Goal: Transaction & Acquisition: Purchase product/service

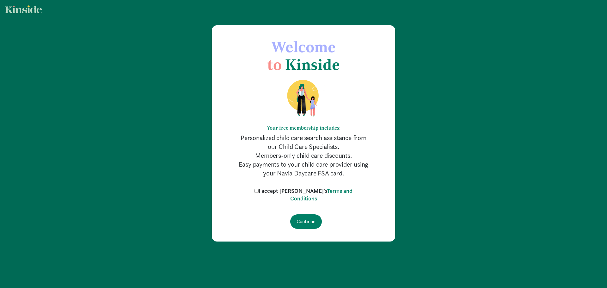
click at [273, 187] on label "I accept [PERSON_NAME]'s Terms and Conditions" at bounding box center [303, 194] width 101 height 15
click at [259, 189] on input "I accept [PERSON_NAME]'s Terms and Conditions" at bounding box center [257, 191] width 4 height 4
click at [273, 190] on label "I accept [PERSON_NAME]'s Terms and Conditions" at bounding box center [303, 194] width 101 height 15
click at [259, 190] on input "I accept [PERSON_NAME]'s Terms and Conditions" at bounding box center [257, 191] width 4 height 4
click at [274, 190] on label "I accept [PERSON_NAME]'s Terms and Conditions" at bounding box center [303, 194] width 101 height 15
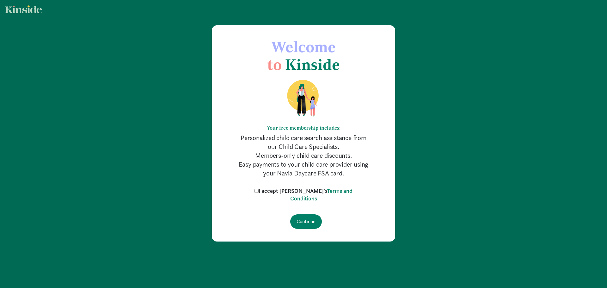
click at [259, 190] on input "I accept [PERSON_NAME]'s Terms and Conditions" at bounding box center [257, 191] width 4 height 4
checkbox input "true"
click at [308, 219] on input "Continue" at bounding box center [306, 221] width 32 height 15
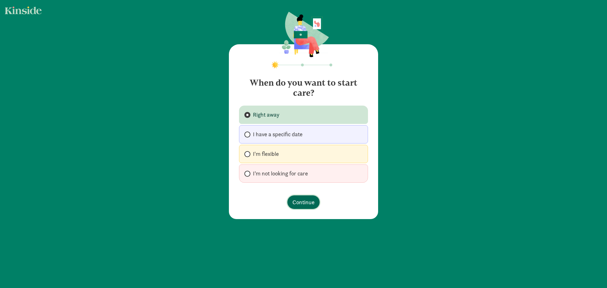
click at [294, 202] on span "Continue" at bounding box center [303, 202] width 22 height 9
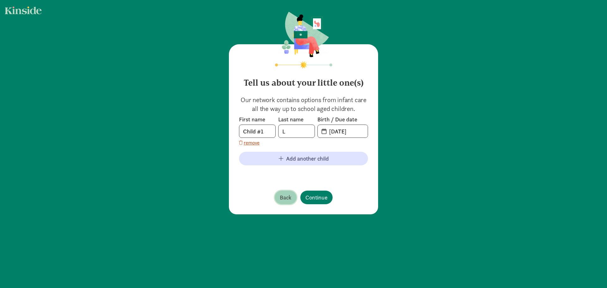
click at [280, 200] on span "Back" at bounding box center [286, 197] width 12 height 9
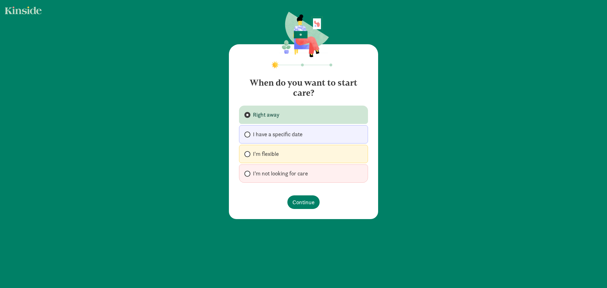
click at [268, 179] on label "I’m not looking for care" at bounding box center [303, 173] width 129 height 18
click at [249, 176] on input "I’m not looking for care" at bounding box center [246, 174] width 4 height 4
radio input "true"
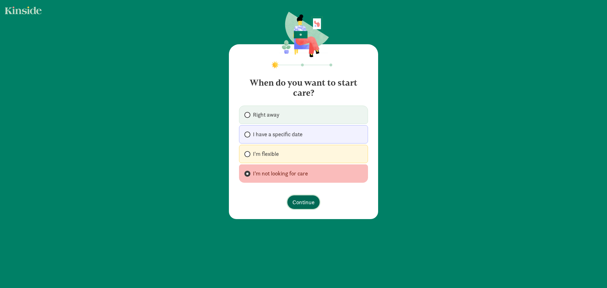
click at [291, 198] on button "Continue" at bounding box center [303, 202] width 32 height 14
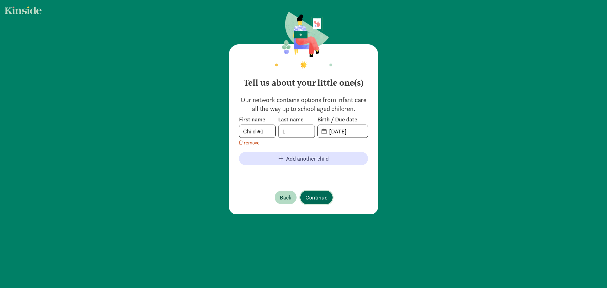
click at [313, 196] on span "Continue" at bounding box center [316, 197] width 22 height 9
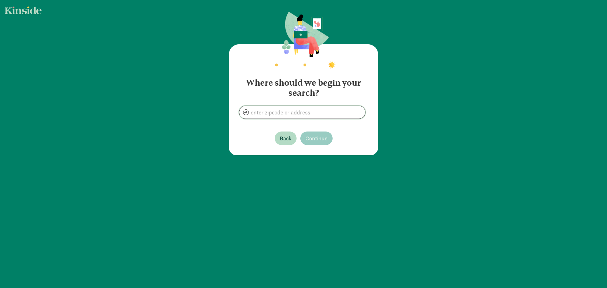
drag, startPoint x: 303, startPoint y: 113, endPoint x: 305, endPoint y: 118, distance: 5.6
click at [305, 118] on input at bounding box center [302, 112] width 126 height 13
click at [319, 116] on input "[STREET_ADDRESS][US_STATE]" at bounding box center [302, 112] width 126 height 13
click at [319, 116] on input "800 Pennsylvania St, Denver, CO 80203, USA" at bounding box center [302, 112] width 126 height 13
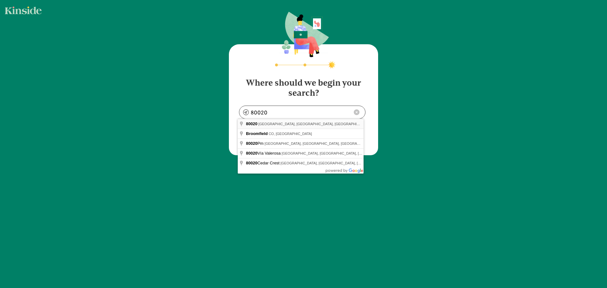
type input "Westminster, CO 80020, USA"
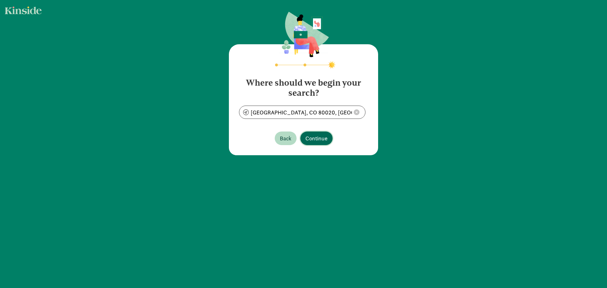
click at [314, 137] on span "Continue" at bounding box center [316, 138] width 22 height 9
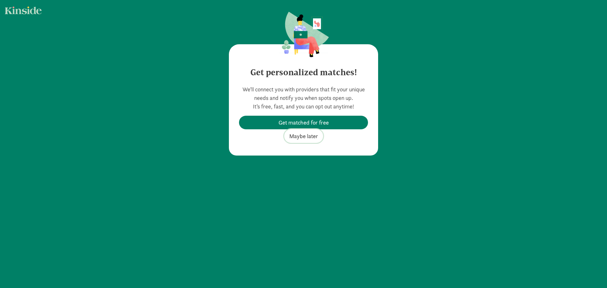
click at [311, 134] on span "Maybe later" at bounding box center [303, 136] width 29 height 9
